Goal: Information Seeking & Learning: Understand process/instructions

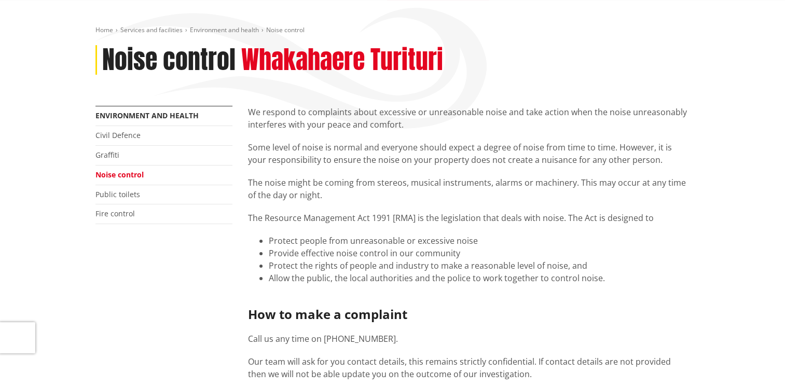
scroll to position [104, 0]
drag, startPoint x: 477, startPoint y: 239, endPoint x: 415, endPoint y: 240, distance: 61.8
click at [415, 240] on li "Protect people from unreasonable or excessive noise" at bounding box center [480, 241] width 422 height 12
copy li "excessive noise"
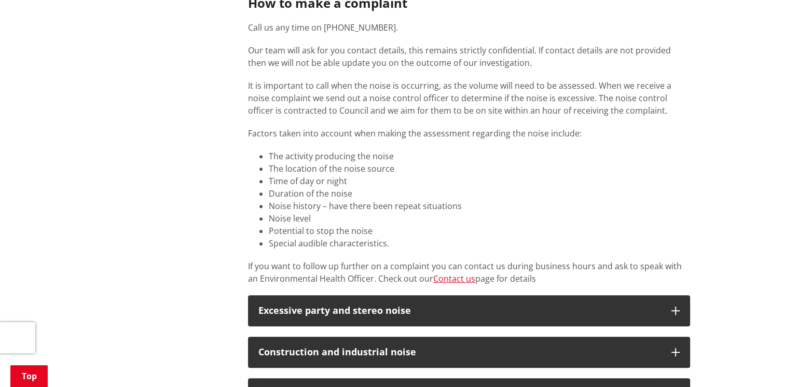
scroll to position [467, 0]
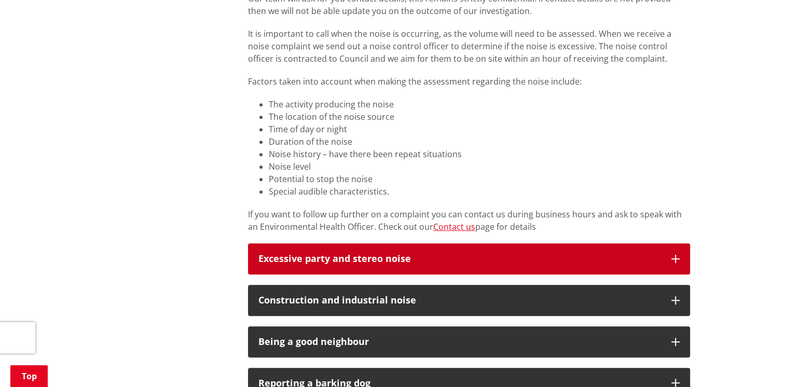
click at [672, 259] on icon "button" at bounding box center [676, 259] width 8 height 8
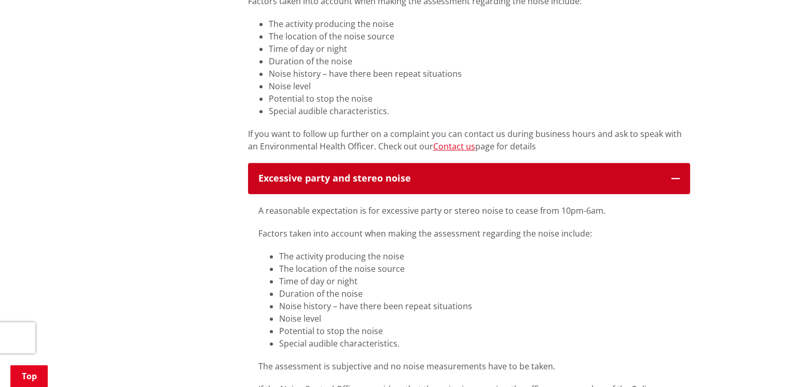
scroll to position [623, 0]
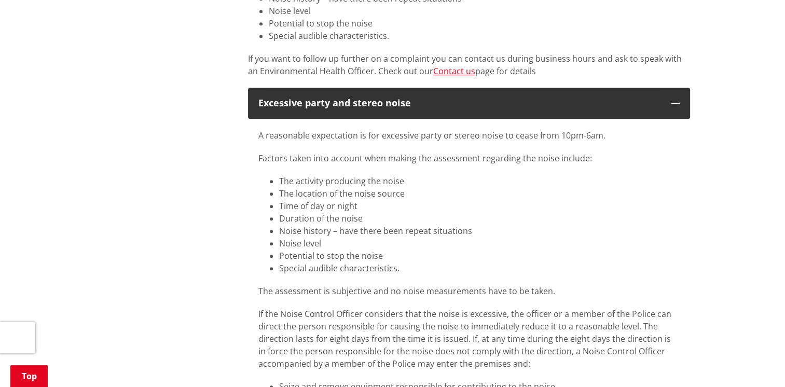
click at [610, 138] on p "A reasonable expectation is for excessive party or stereo noise to cease from 1…" at bounding box center [470, 135] width 422 height 12
click at [606, 134] on p "A reasonable expectation is for excessive party or stereo noise to cease from 1…" at bounding box center [470, 135] width 422 height 12
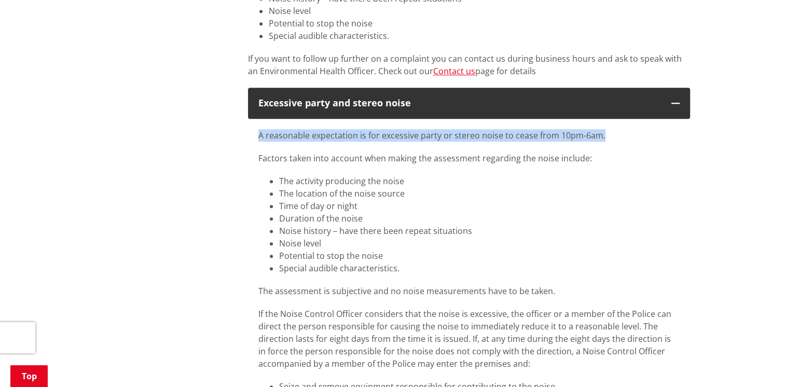
drag, startPoint x: 602, startPoint y: 136, endPoint x: 260, endPoint y: 133, distance: 342.6
click at [260, 133] on p "A reasonable expectation is for excessive party or stereo noise to cease from 1…" at bounding box center [470, 135] width 422 height 12
copy p "A reasonable expectation is for excessive party or stereo noise to cease from 1…"
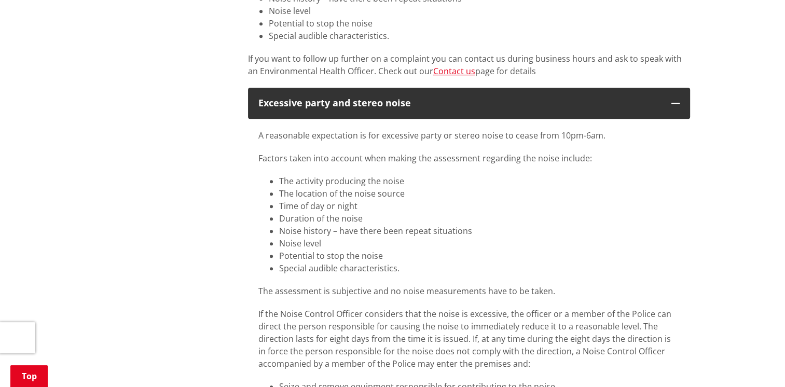
click at [204, 178] on div "More from this section Environment and health Civil Defence Graffiti Noise cont…" at bounding box center [393, 219] width 610 height 1264
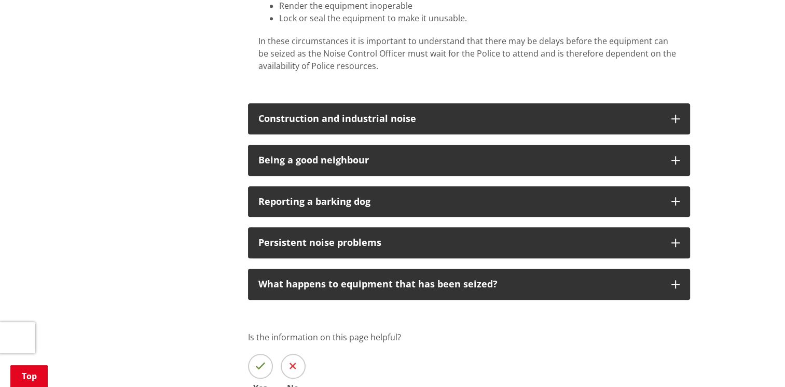
scroll to position [1090, 0]
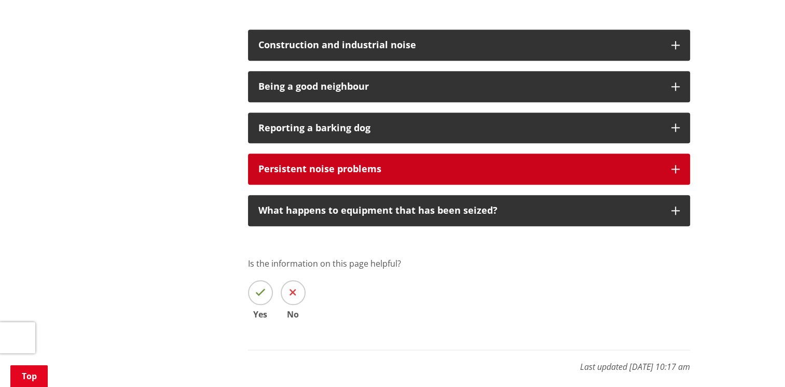
click at [677, 169] on icon "button" at bounding box center [676, 169] width 8 height 8
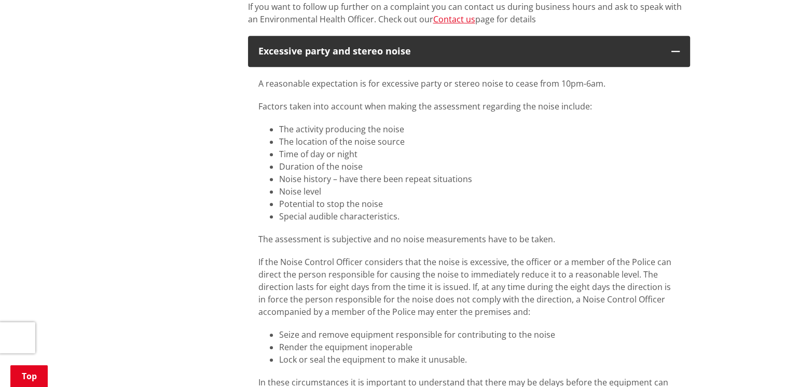
scroll to position [623, 0]
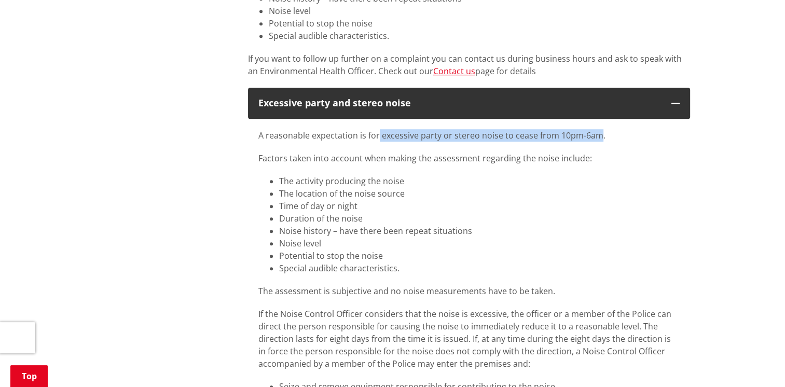
drag, startPoint x: 598, startPoint y: 137, endPoint x: 378, endPoint y: 137, distance: 219.6
click at [378, 137] on p "A reasonable expectation is for excessive party or stereo noise to cease from 1…" at bounding box center [470, 135] width 422 height 12
